Goal: Task Accomplishment & Management: Use online tool/utility

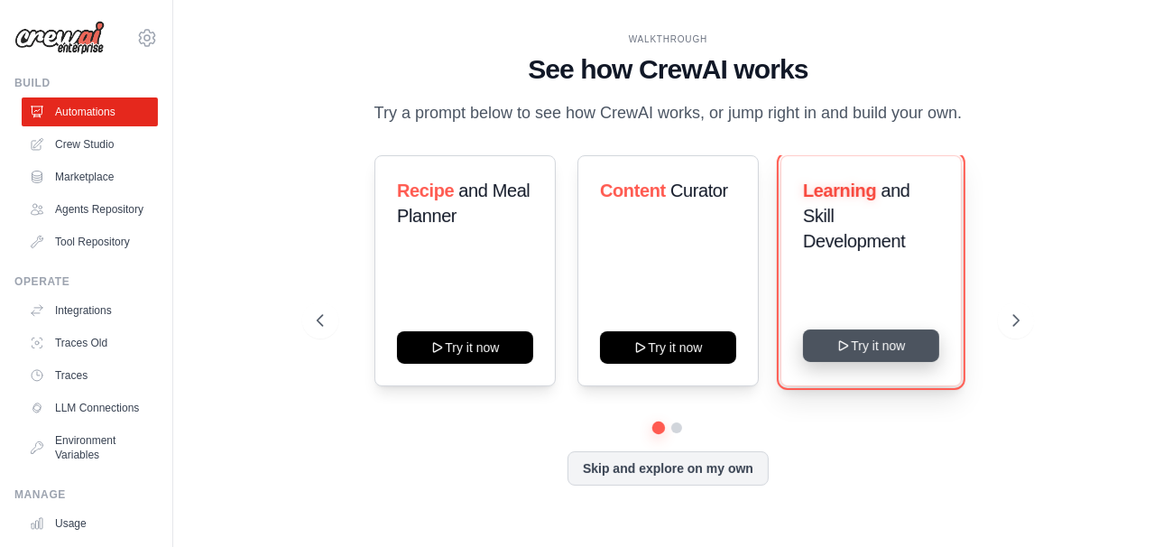
click at [875, 348] on button "Try it now" at bounding box center [871, 345] width 136 height 32
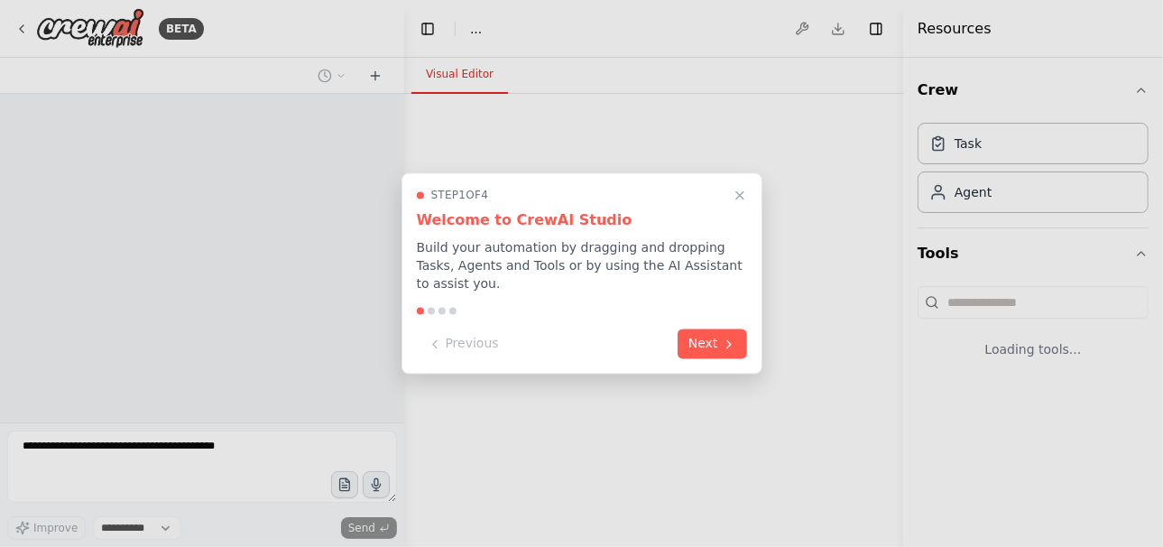
select select "****"
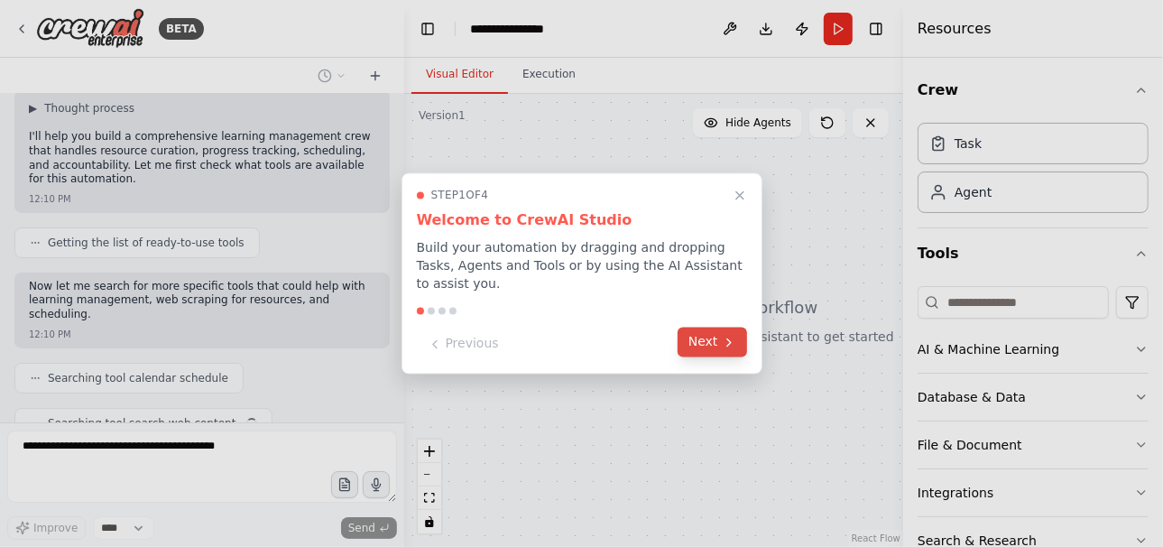
scroll to position [166, 0]
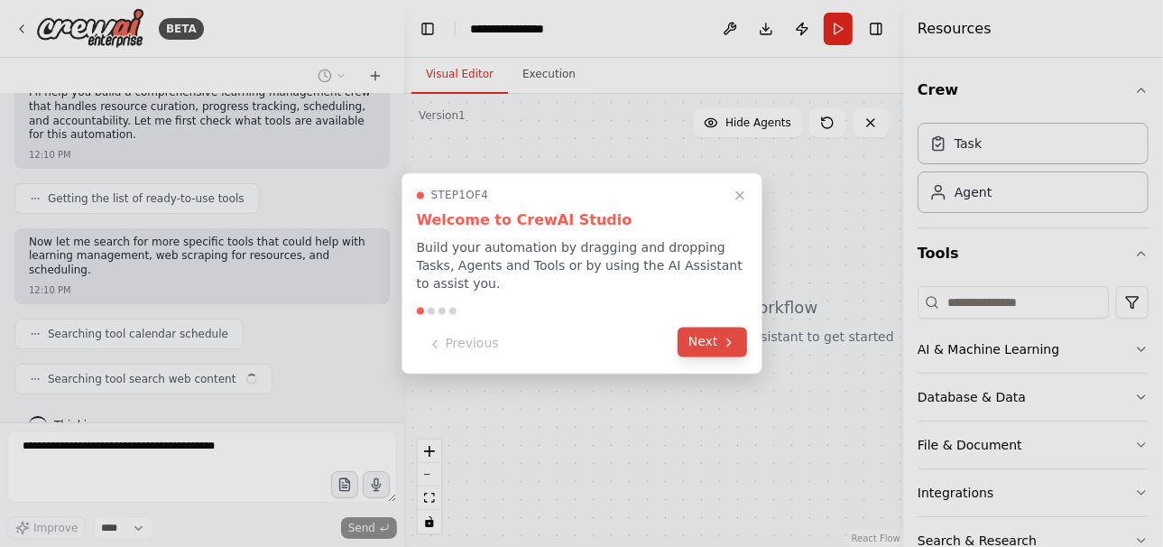
click at [706, 343] on button "Next" at bounding box center [711, 342] width 69 height 30
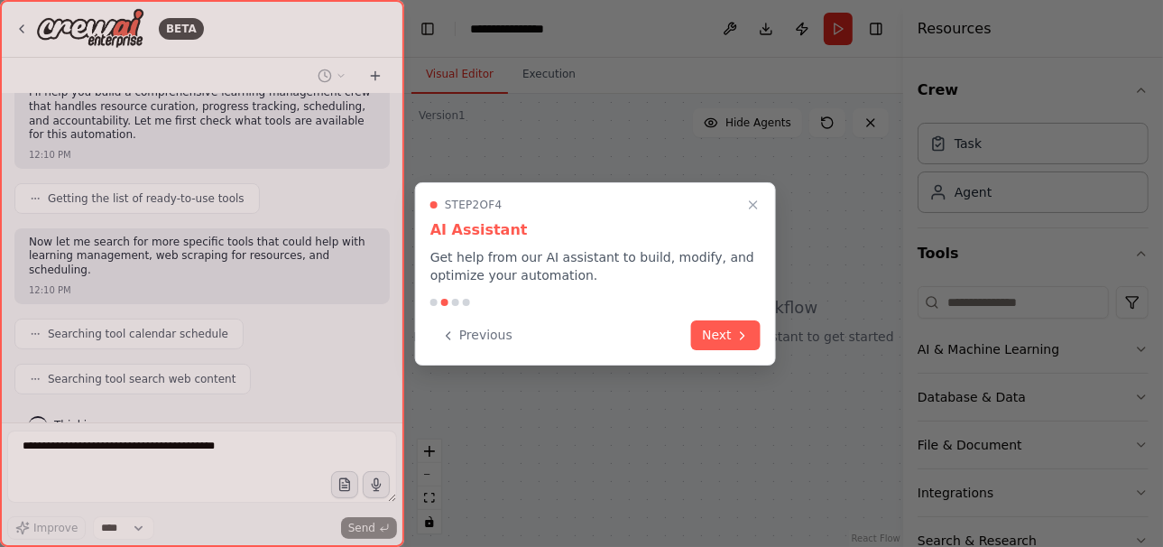
scroll to position [211, 0]
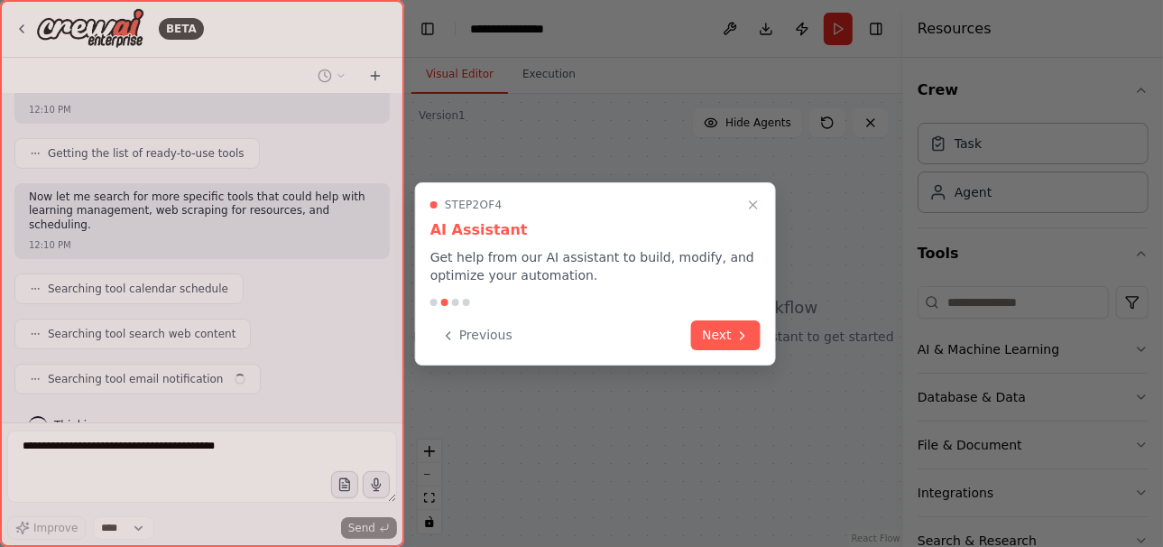
click at [706, 343] on button "Next" at bounding box center [725, 335] width 69 height 30
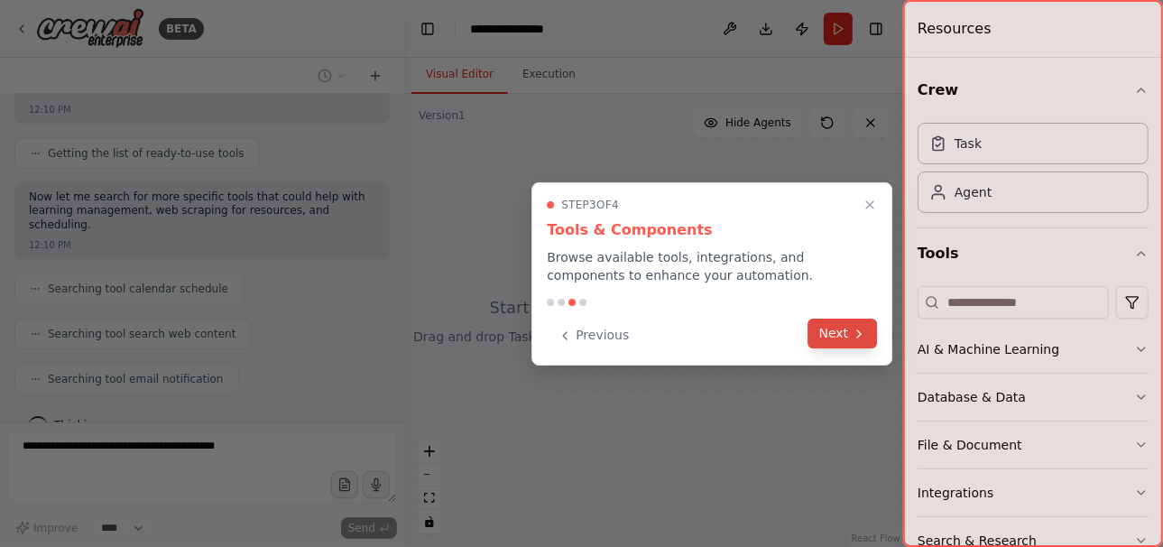
click at [831, 339] on button "Next" at bounding box center [842, 333] width 69 height 30
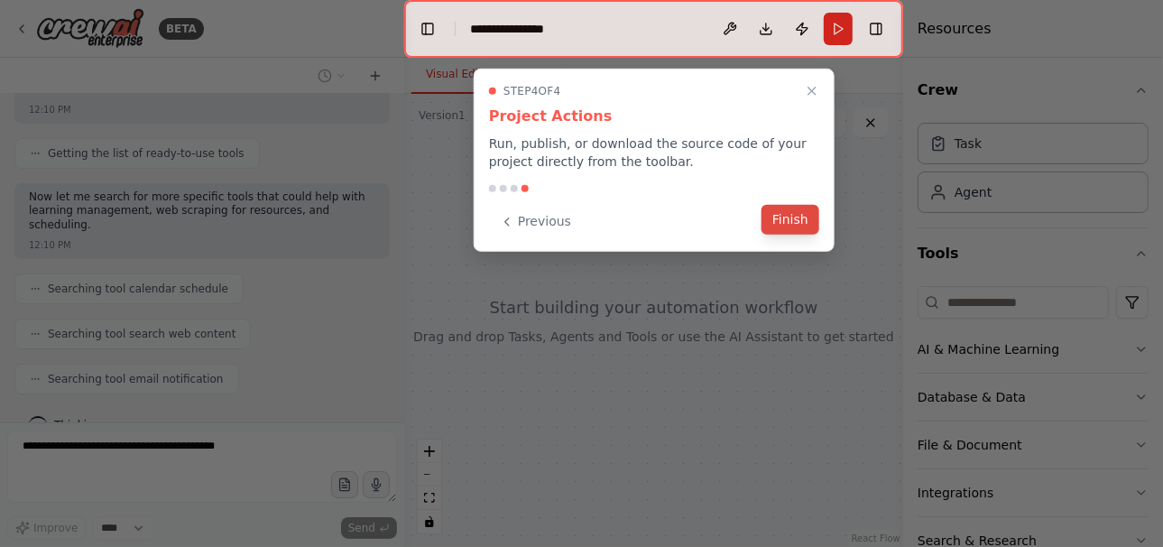
click at [804, 221] on button "Finish" at bounding box center [790, 220] width 58 height 30
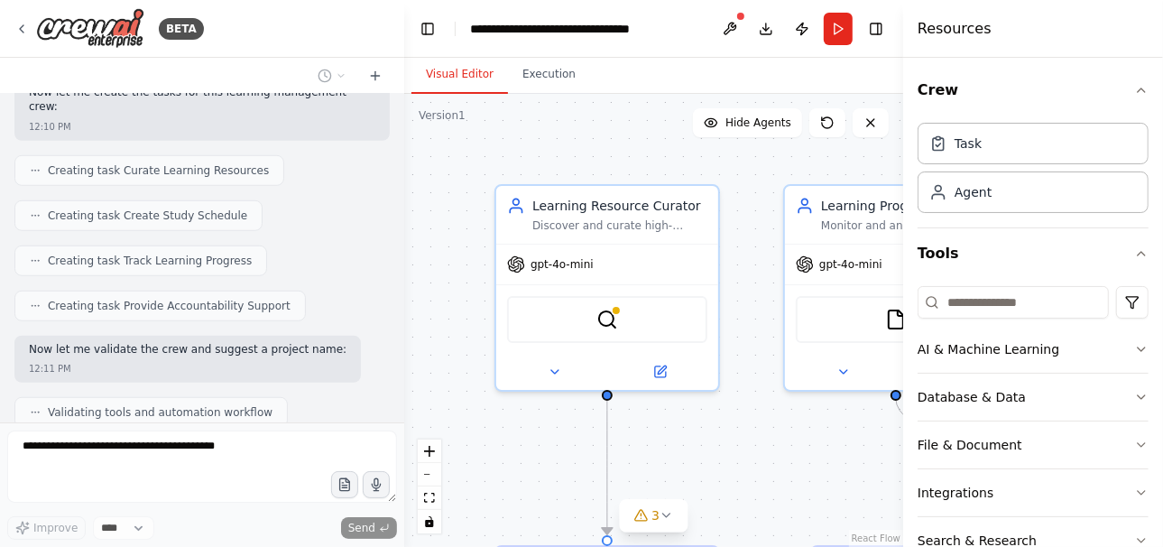
scroll to position [913, 0]
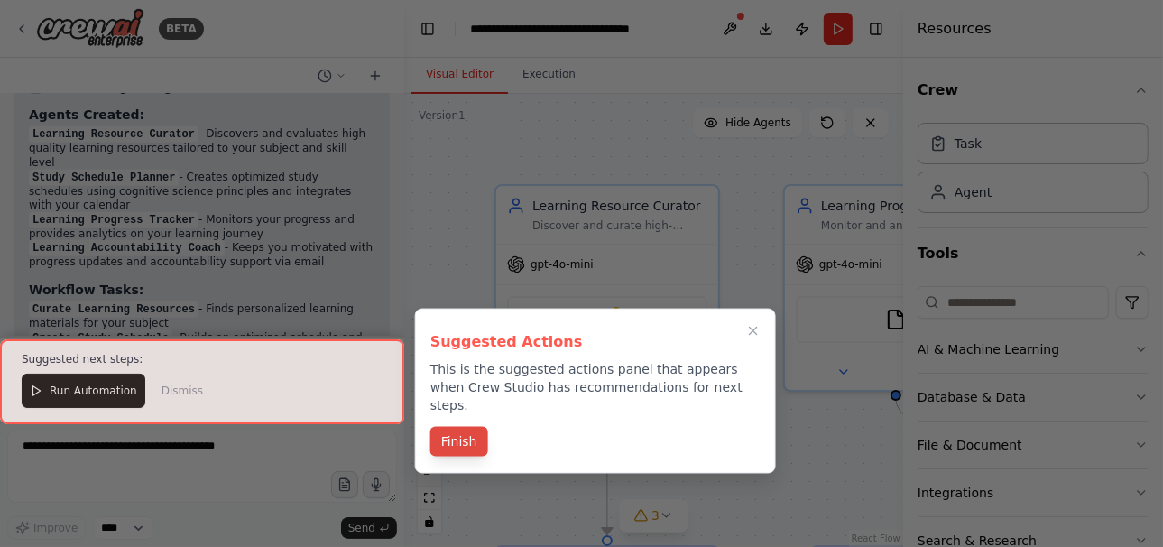
click at [462, 436] on button "Finish" at bounding box center [459, 442] width 58 height 30
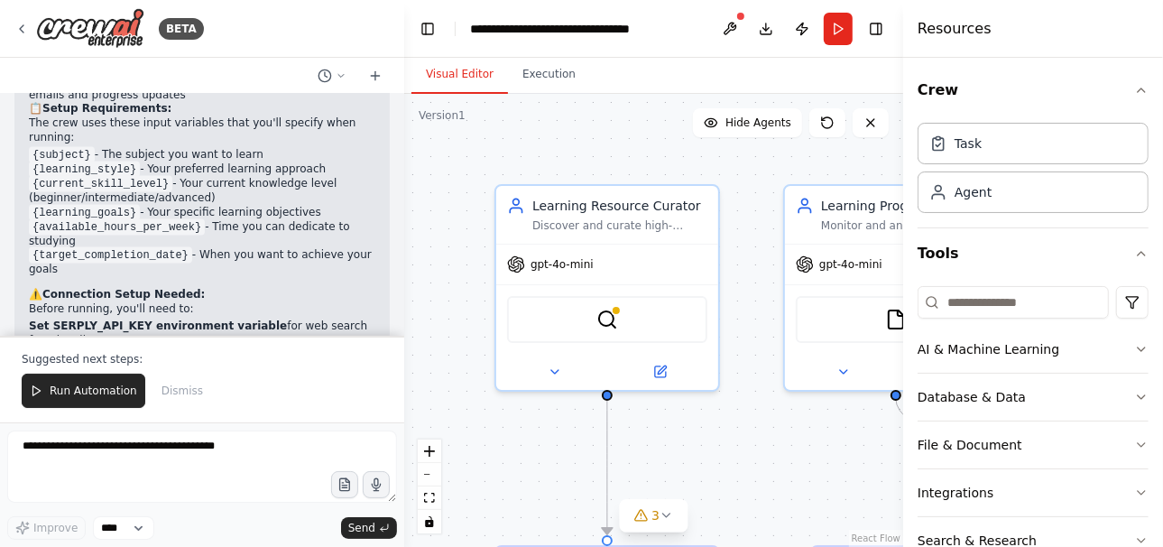
scroll to position [1670, 0]
